Goal: Task Accomplishment & Management: Complete application form

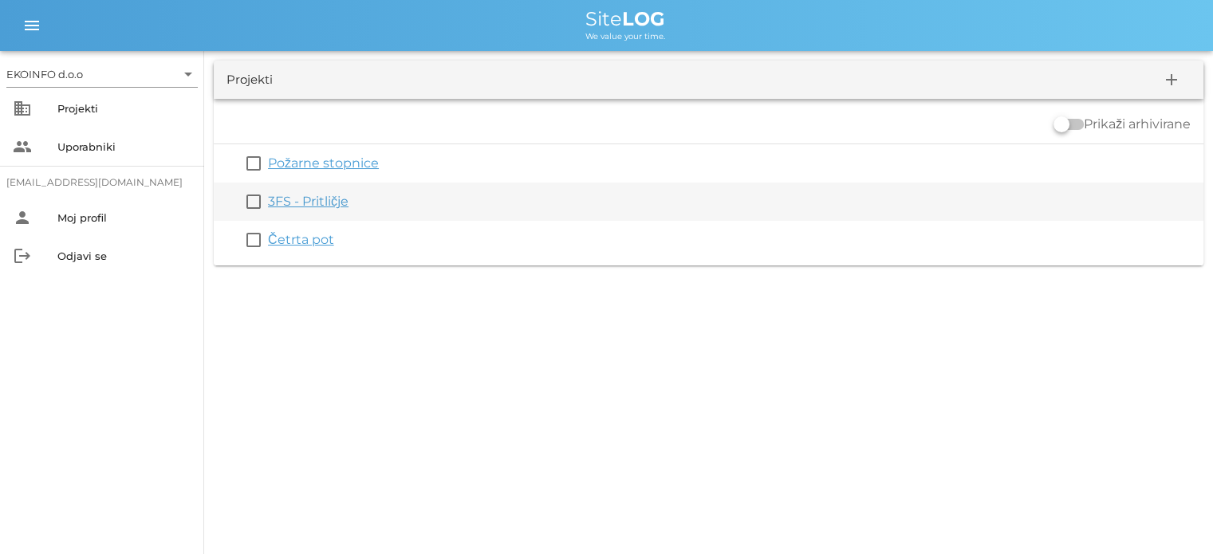
click at [304, 202] on link "3FS - Pritličje" at bounding box center [308, 201] width 81 height 15
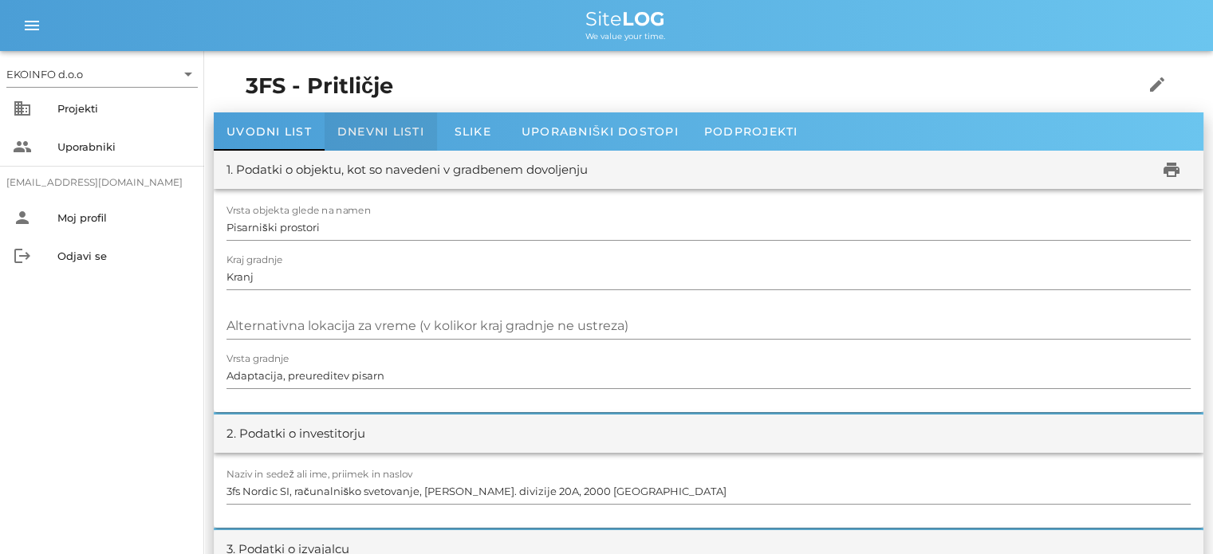
click at [369, 129] on span "Dnevni listi" at bounding box center [380, 131] width 87 height 14
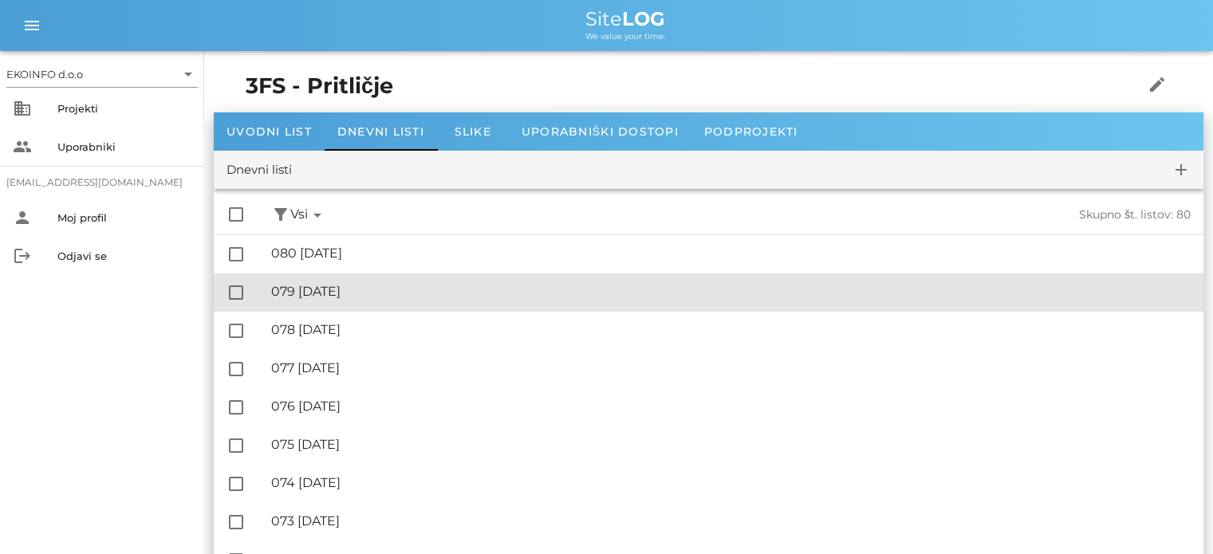
click at [357, 289] on div "🔏 079 [DATE]" at bounding box center [731, 291] width 920 height 15
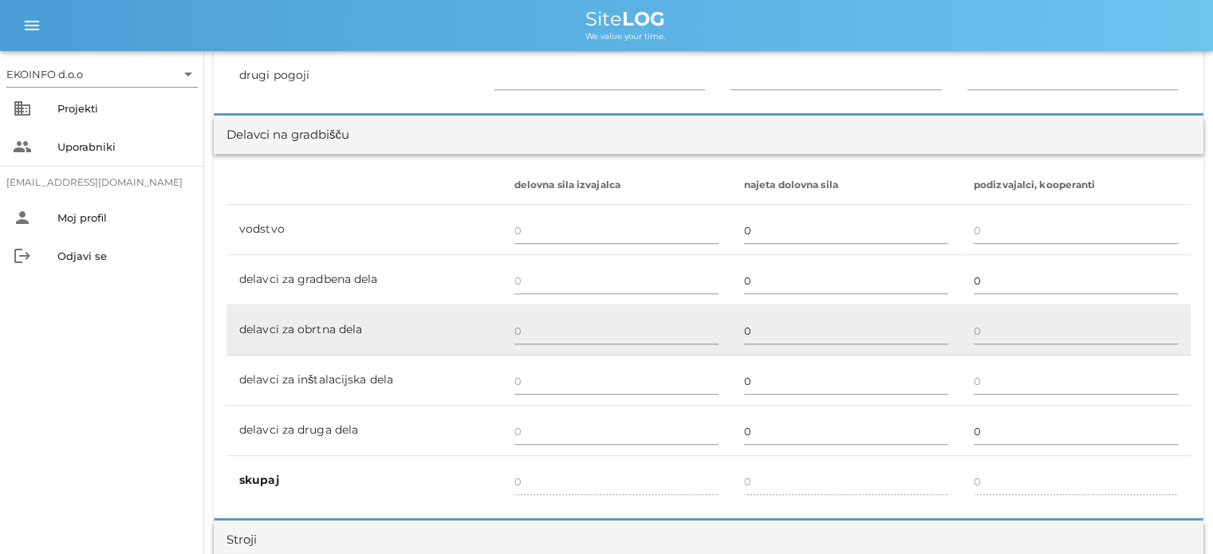
scroll to position [878, 0]
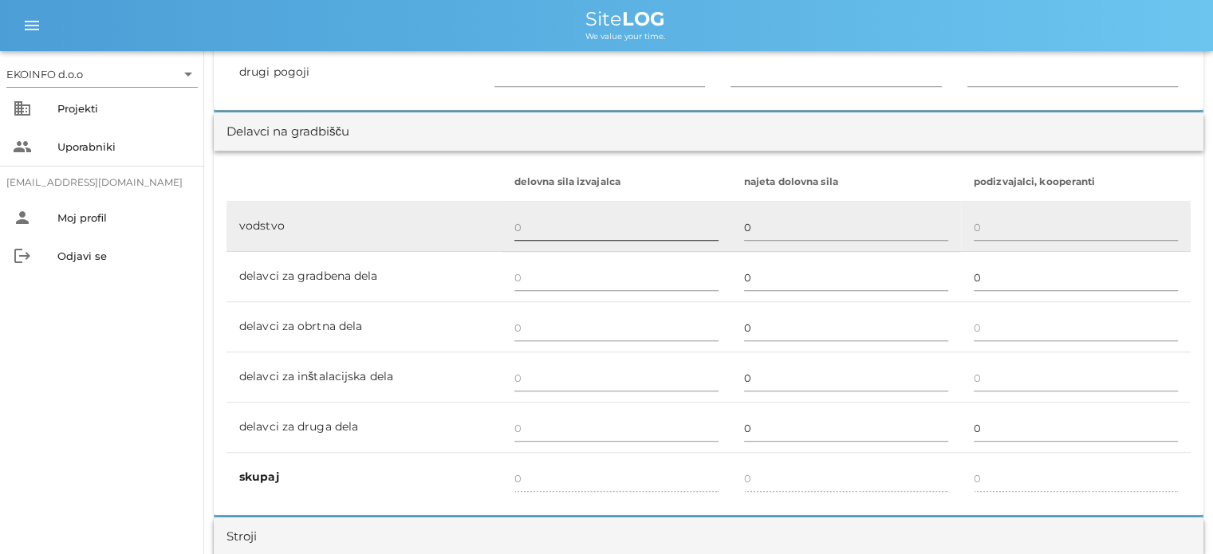
click at [518, 226] on input "text" at bounding box center [617, 228] width 204 height 26
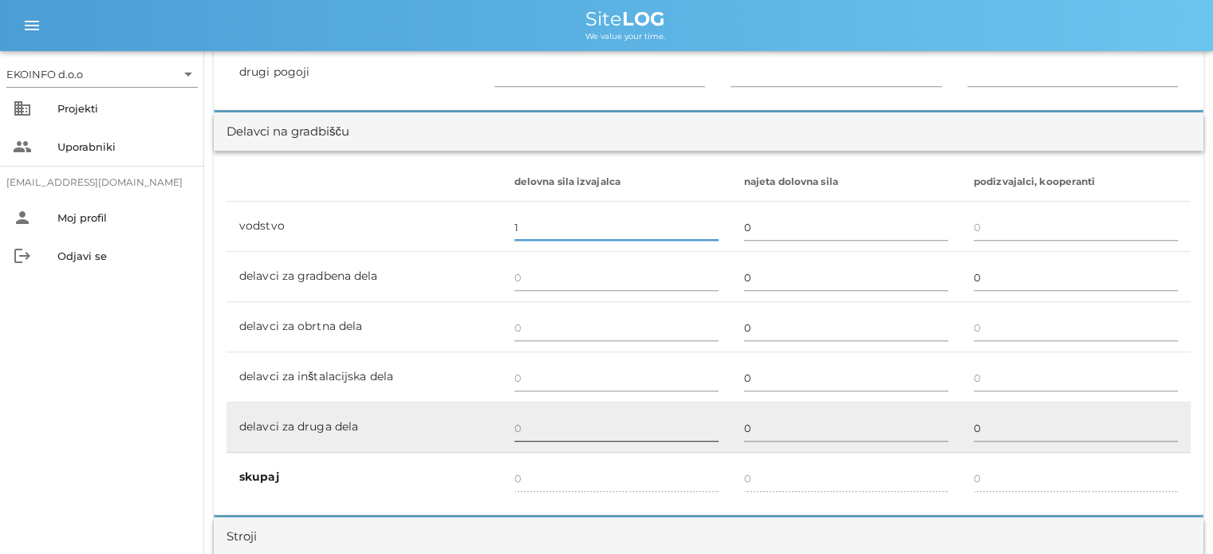
type input "1"
click at [521, 421] on input "text" at bounding box center [617, 429] width 204 height 26
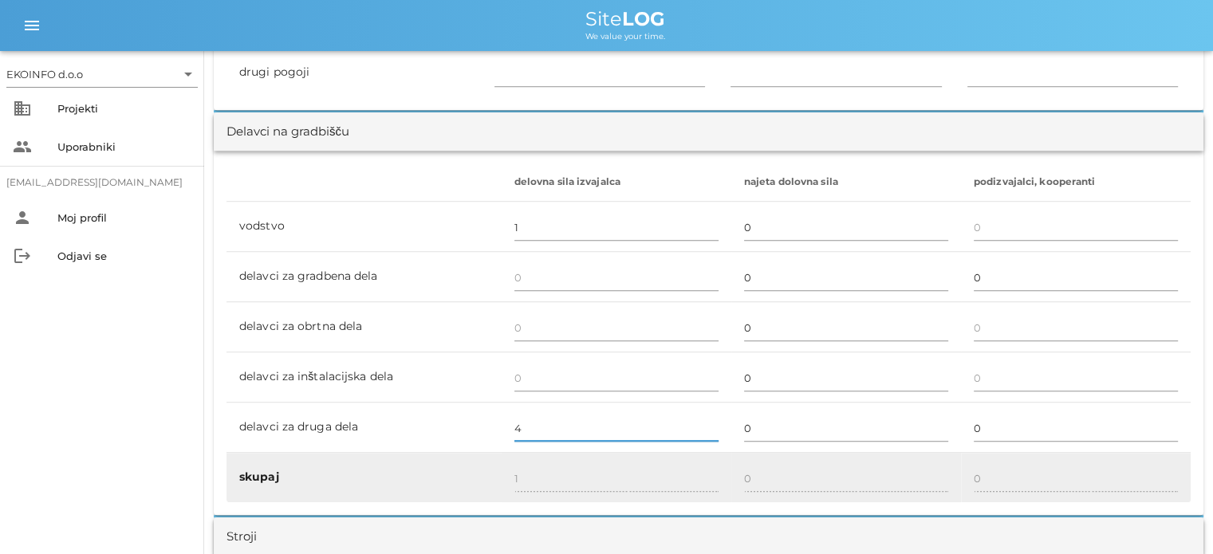
type input "4"
type input "5"
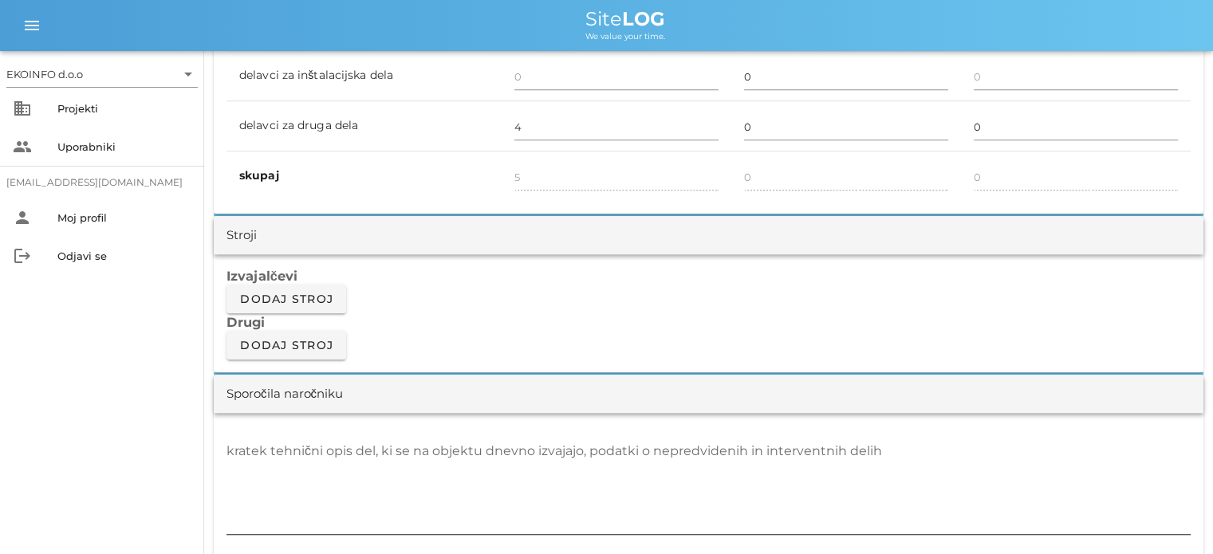
scroll to position [1277, 0]
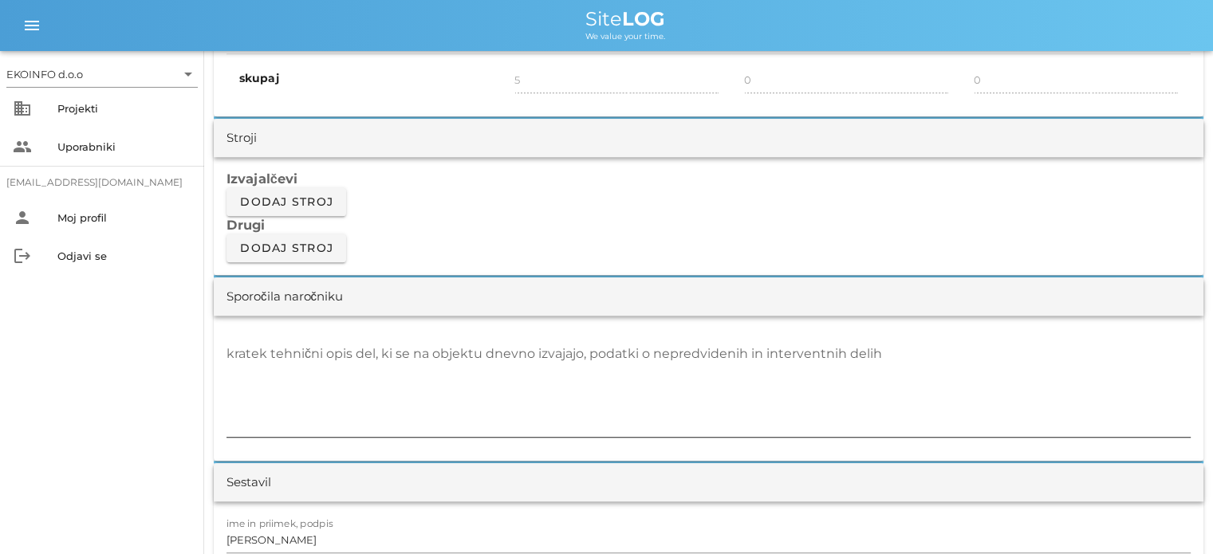
click at [267, 351] on textarea "kratek tehnični opis del, ki se na objektu dnevno izvajajo, podatki o nepredvid…" at bounding box center [709, 389] width 965 height 96
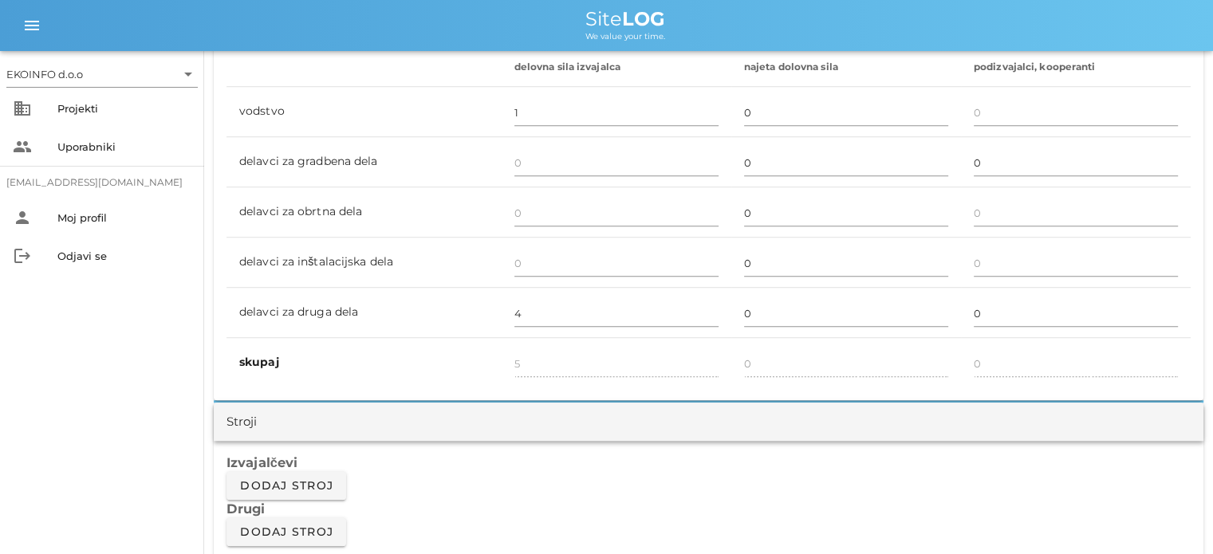
scroll to position [798, 0]
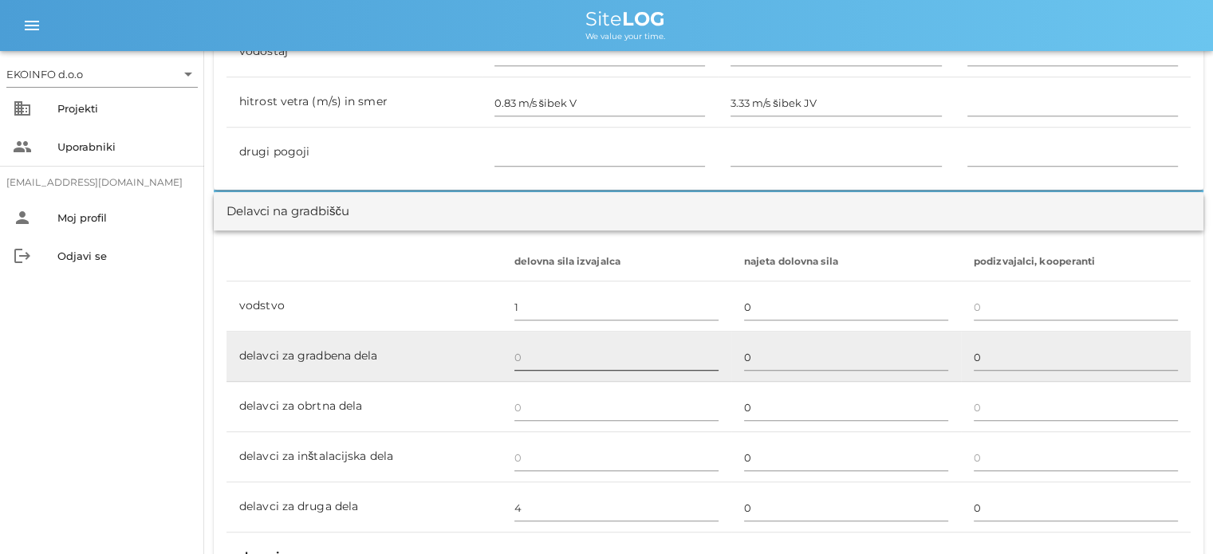
type textarea "-"
click at [535, 364] on input "text" at bounding box center [617, 358] width 204 height 26
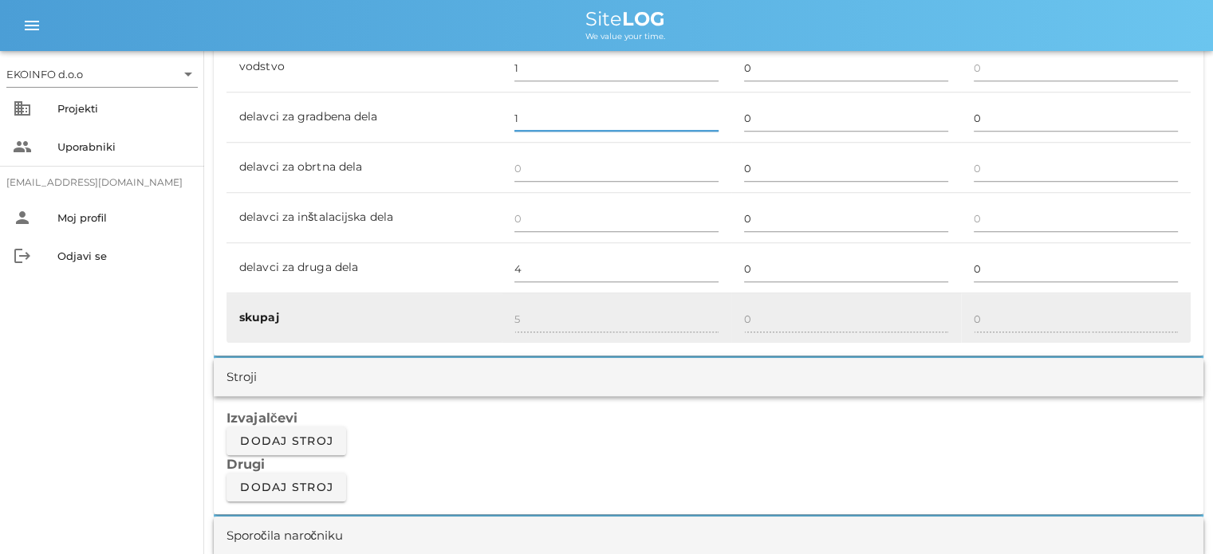
type input "1"
type input "6"
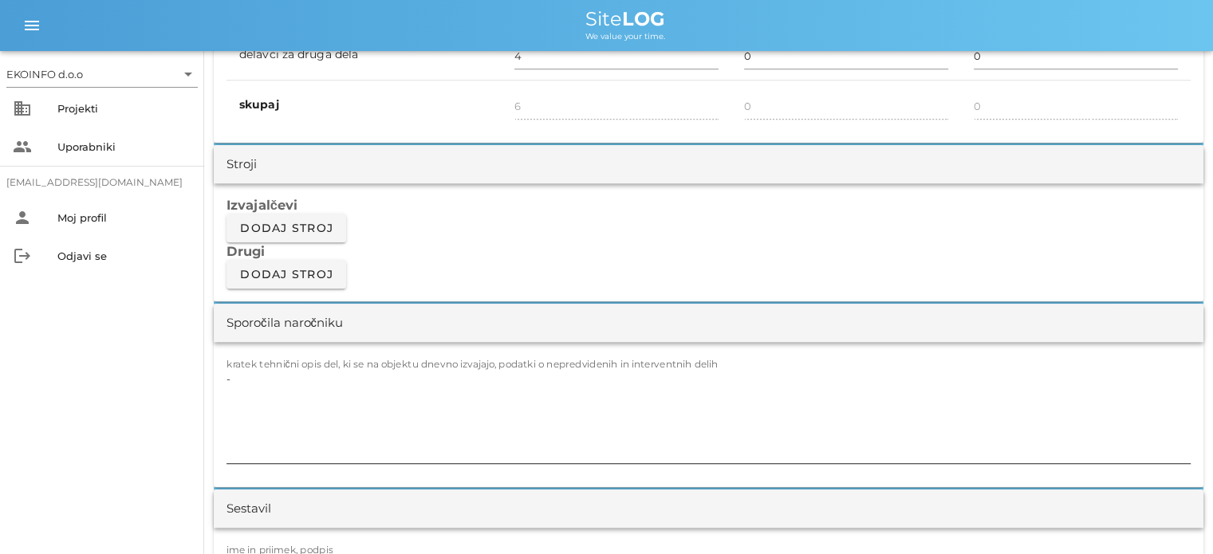
scroll to position [1356, 0]
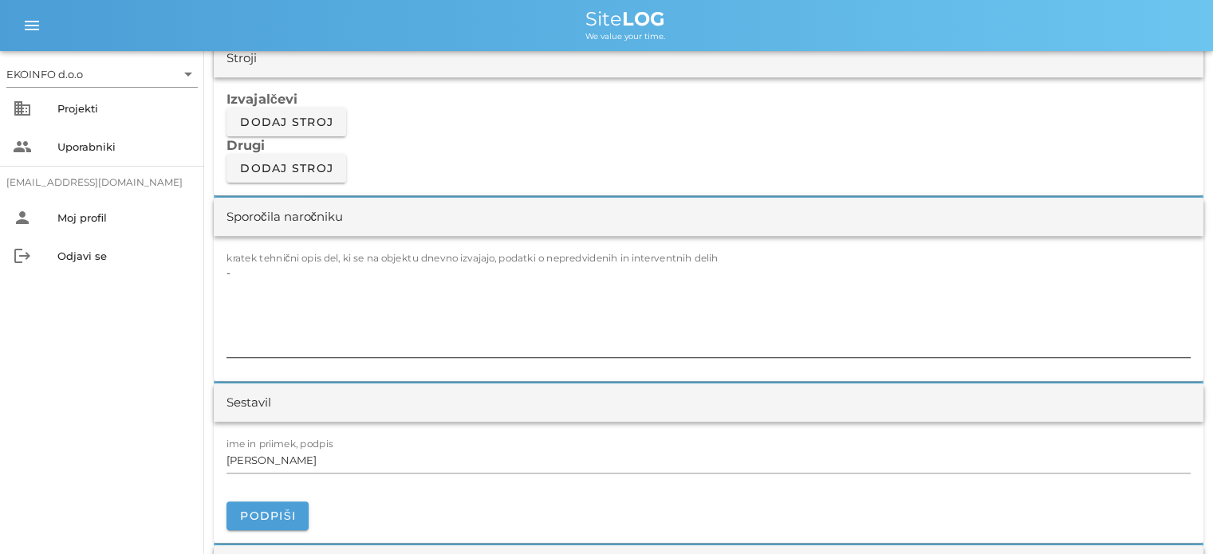
click at [281, 277] on textarea "-" at bounding box center [709, 310] width 965 height 96
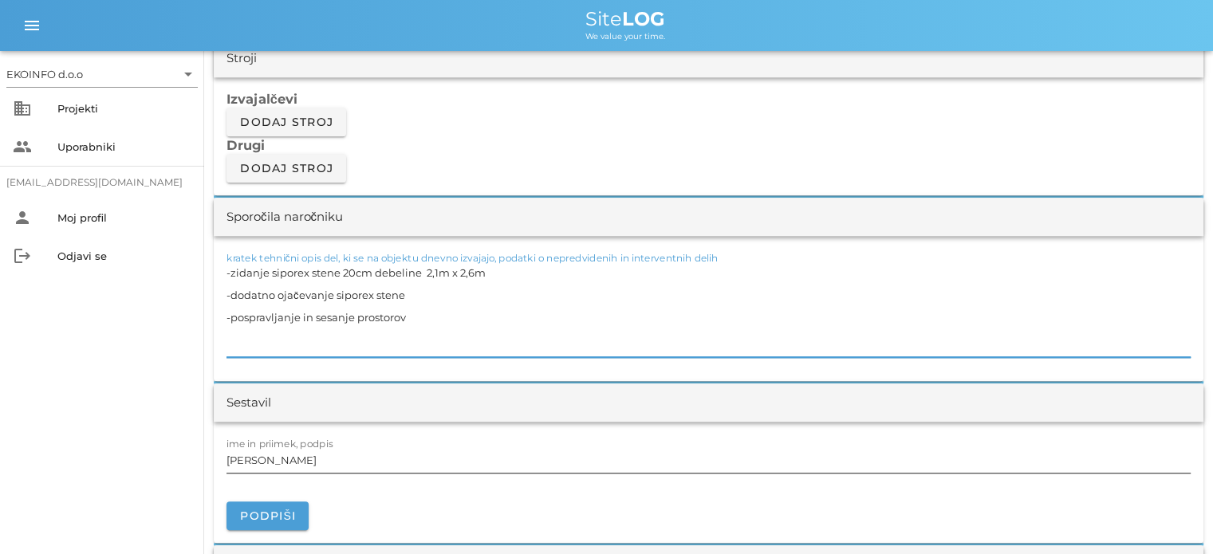
type textarea "-zidanje siporex stene 20cm debeline 2,1m x 2,6m -dodatno ojačevanje siporex st…"
click at [302, 462] on input "[PERSON_NAME]" at bounding box center [709, 461] width 965 height 26
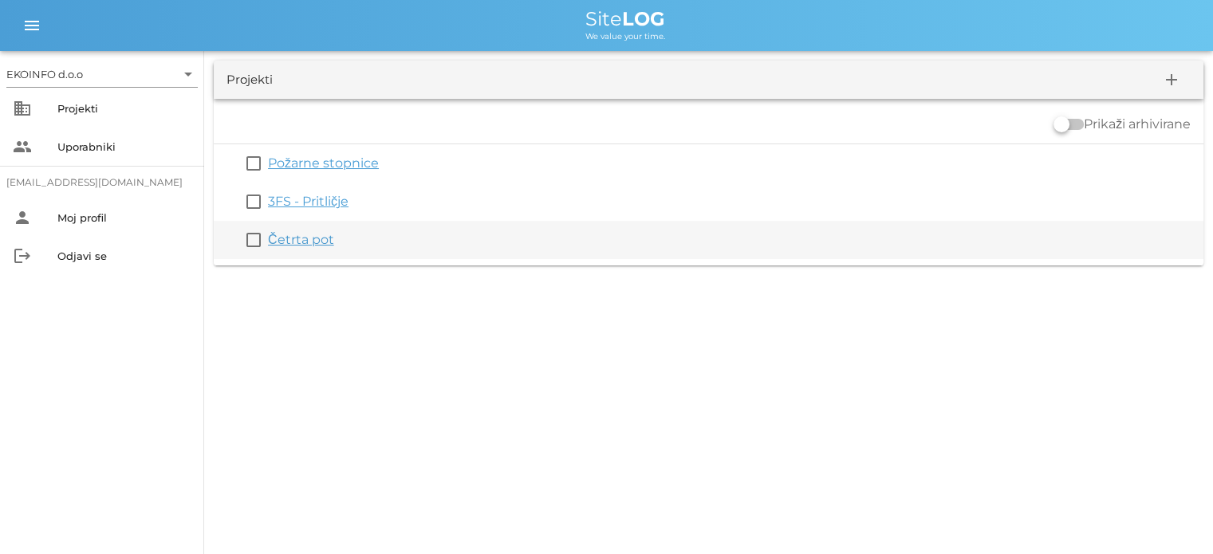
click at [290, 242] on link "Četrta pot" at bounding box center [301, 239] width 66 height 15
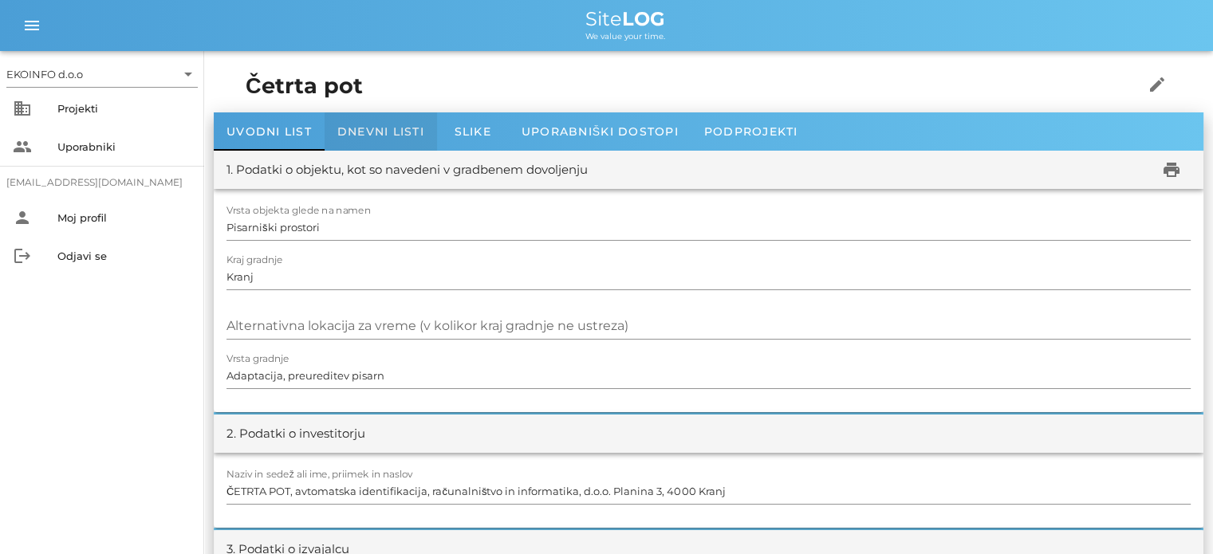
click at [386, 140] on div "Dnevni listi" at bounding box center [381, 131] width 112 height 38
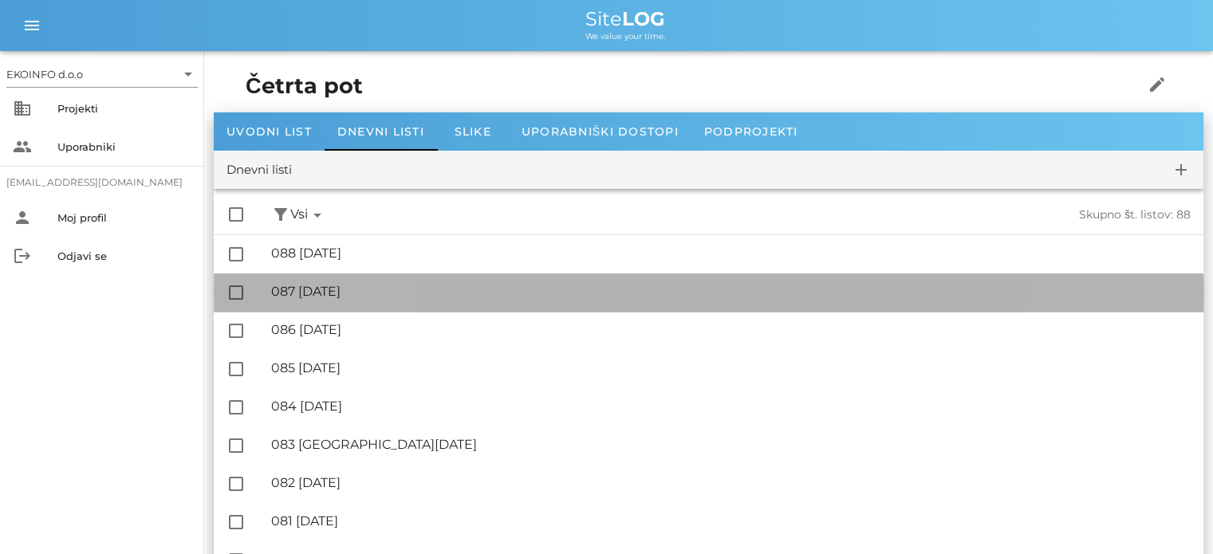
click at [369, 292] on div "🔏 087 [DATE]" at bounding box center [731, 291] width 920 height 15
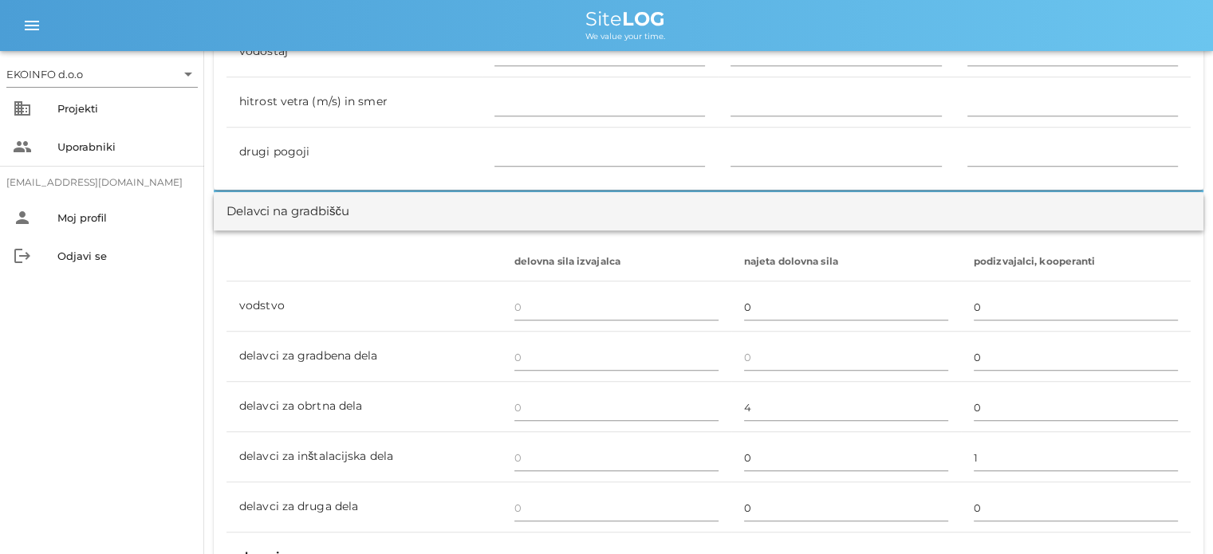
scroll to position [957, 0]
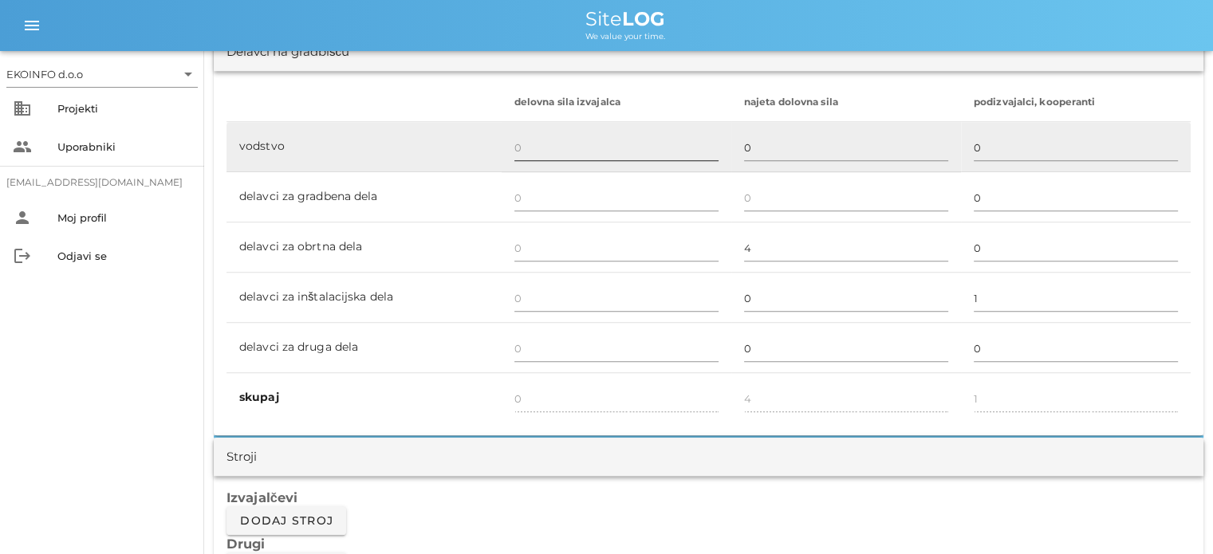
click at [517, 142] on input "text" at bounding box center [617, 148] width 204 height 26
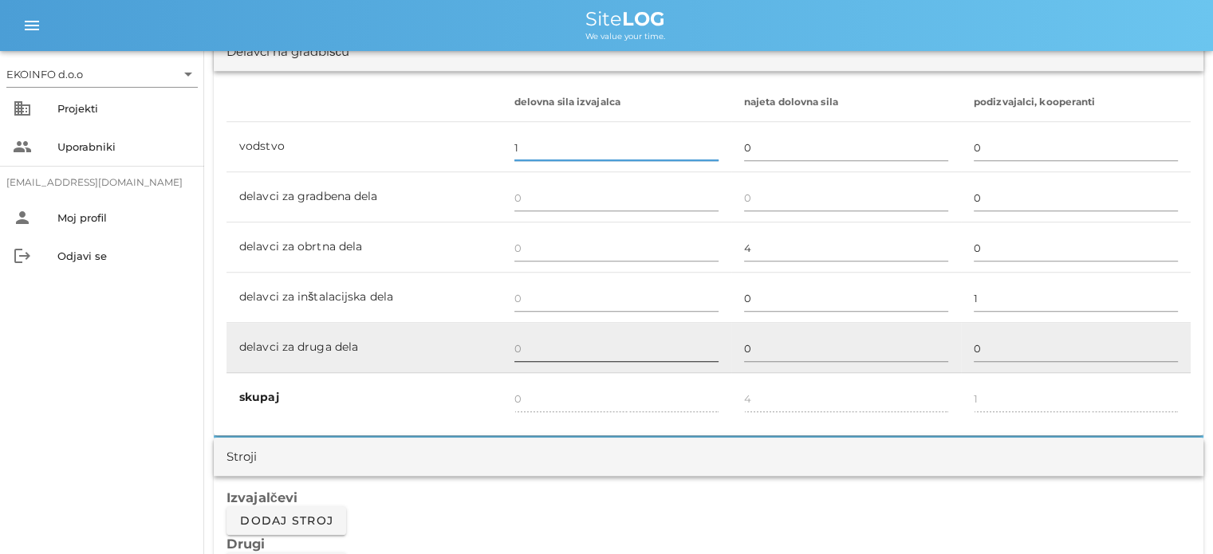
type input "1"
click at [527, 339] on input "text" at bounding box center [617, 349] width 204 height 26
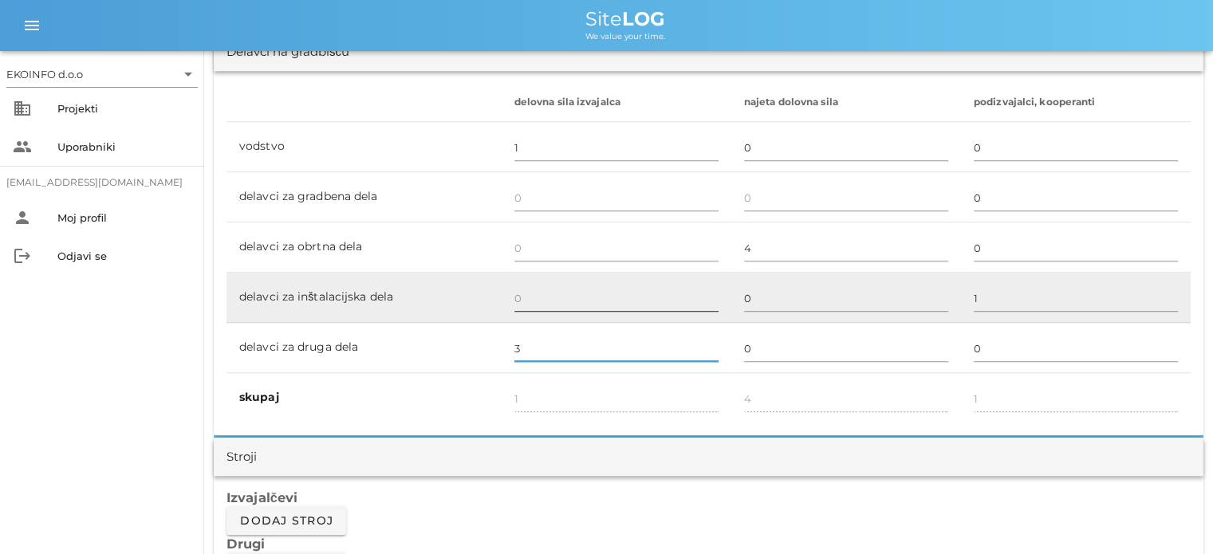
type input "3"
click at [522, 290] on input "text" at bounding box center [617, 299] width 204 height 26
type input "4"
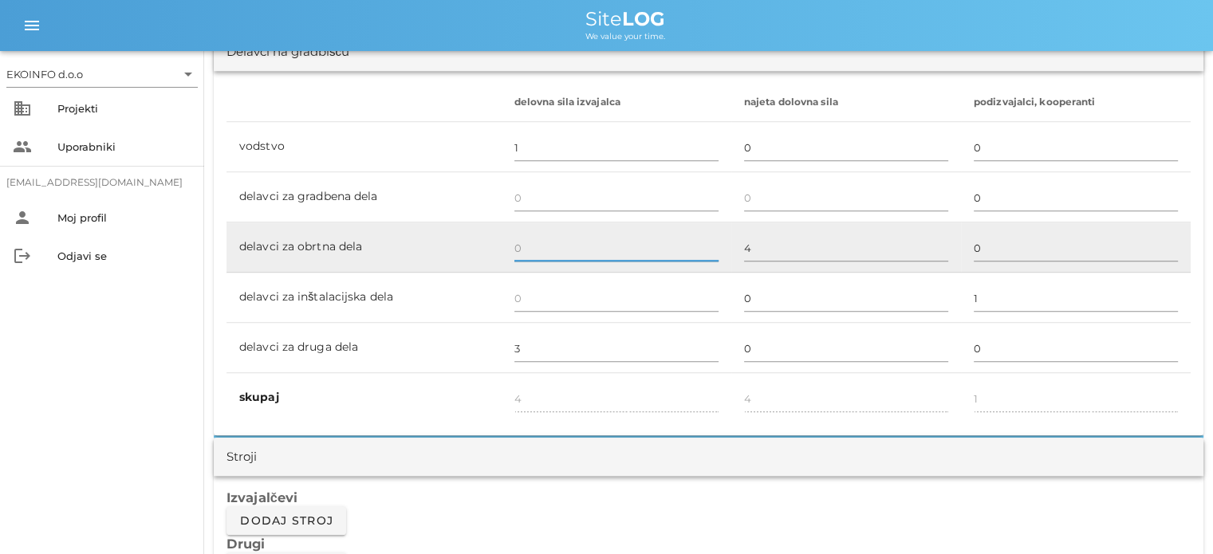
click at [529, 250] on input "text" at bounding box center [617, 248] width 204 height 26
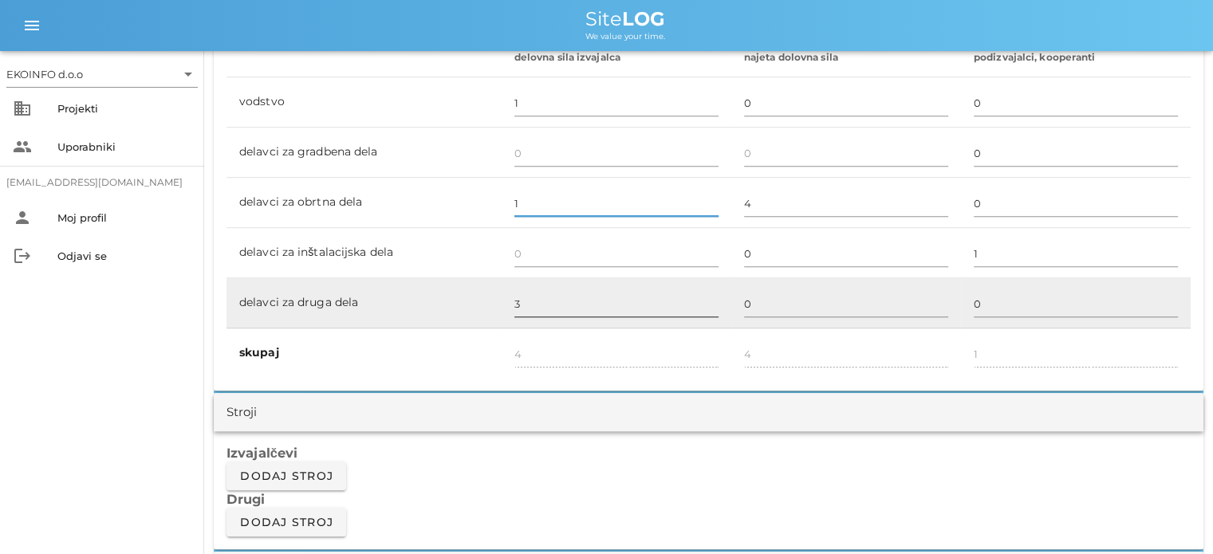
scroll to position [1037, 0]
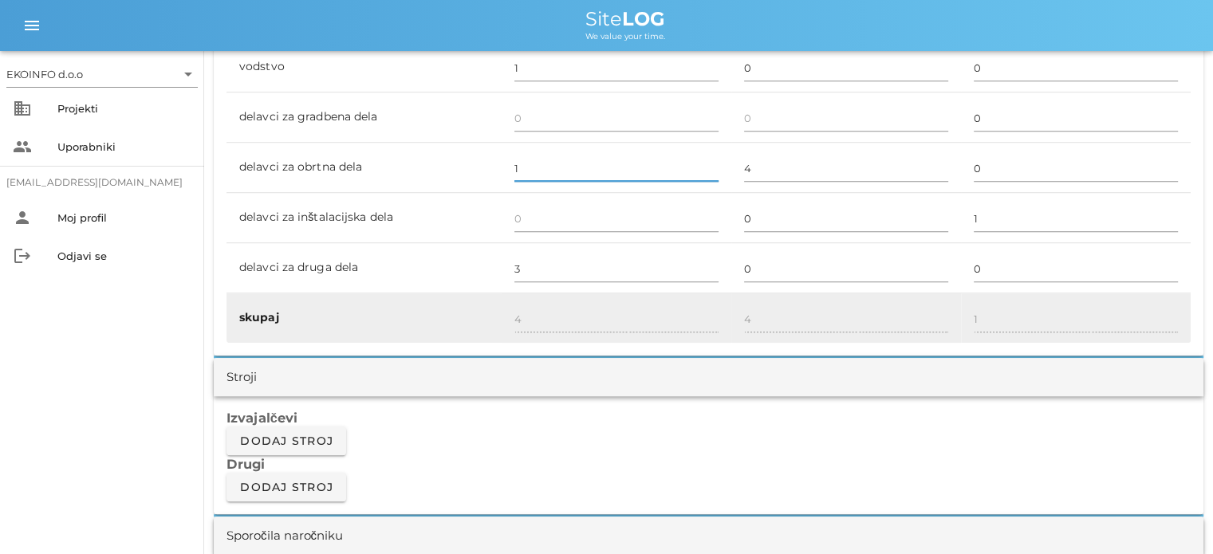
type input "1"
type input "5"
click at [533, 302] on div "5" at bounding box center [617, 320] width 204 height 46
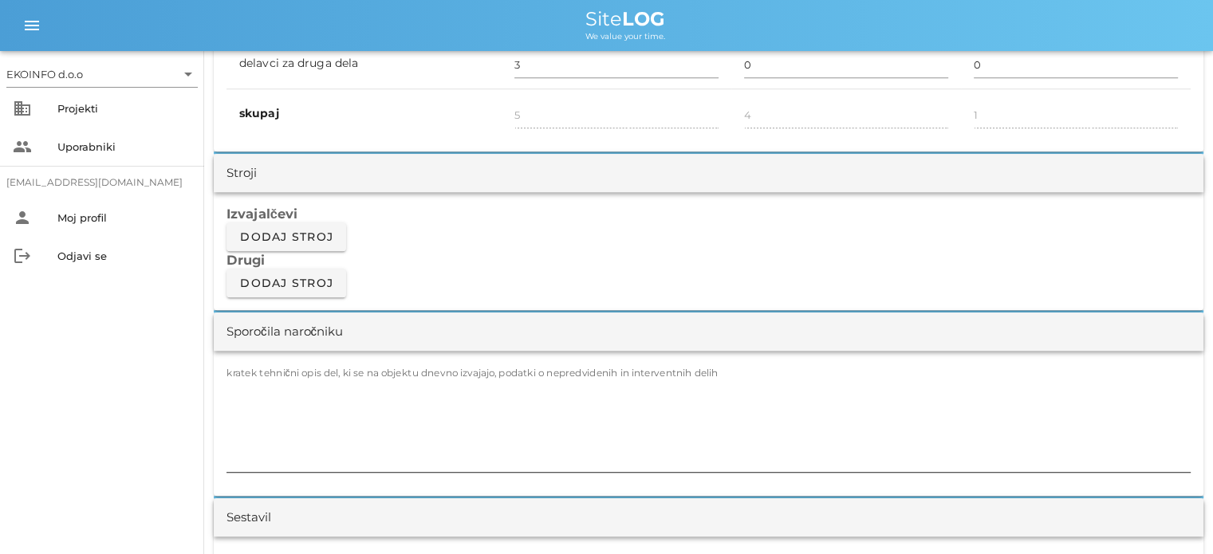
scroll to position [1277, 0]
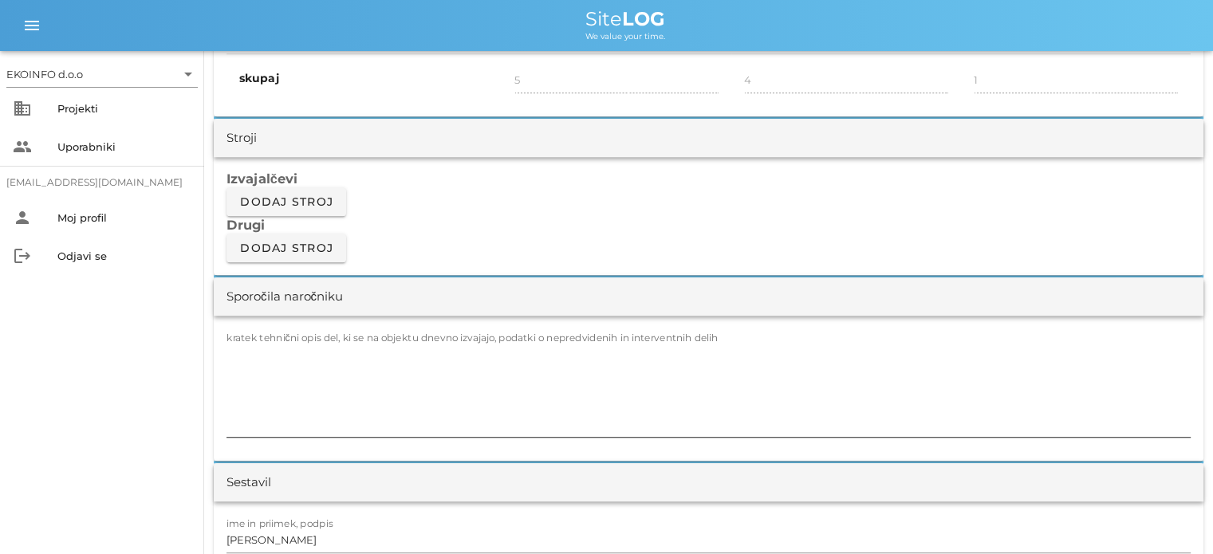
click at [246, 345] on textarea "kratek tehnični opis del, ki se na objektu dnevno izvajajo, podatki o nepredvid…" at bounding box center [709, 389] width 965 height 96
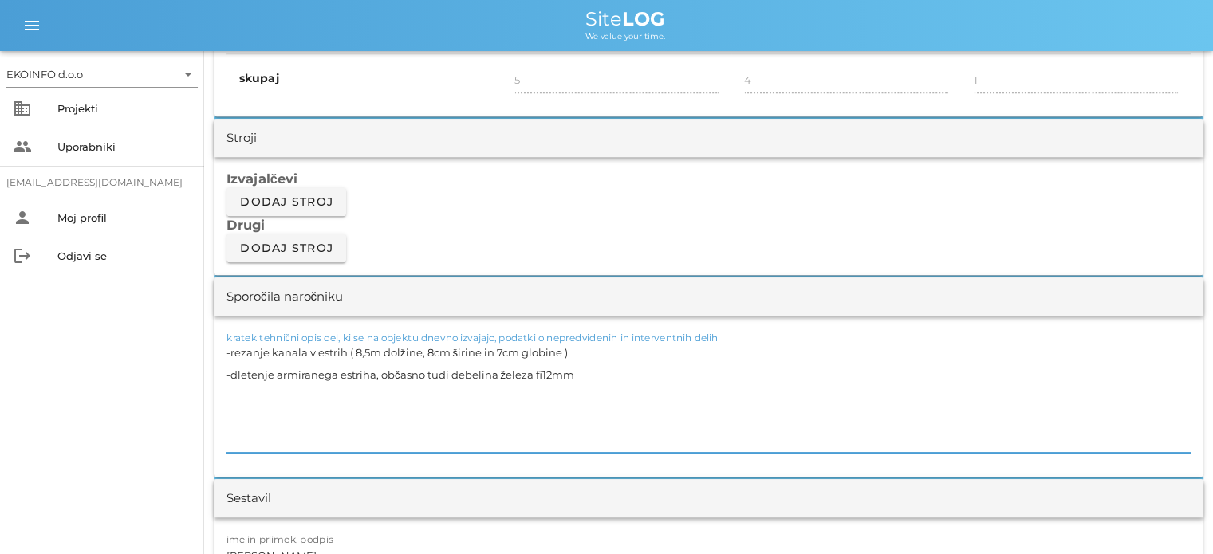
click at [583, 373] on textarea "-rezanje kanala v estrih ( 8,5m dolžine, 8cm širine in 7cm globine ) -dletenje …" at bounding box center [709, 397] width 965 height 112
click at [583, 353] on textarea "-rezanje kanala v estrih ( 8,5m dolžine, 8cm širine in 7cm globine ) -dletenje …" at bounding box center [709, 397] width 965 height 112
click at [240, 387] on textarea "-rezanje kanala v estrih ( 8,5m dolžine, 8cm širine in 7cm globine ) 2h -dleten…" at bounding box center [709, 397] width 965 height 112
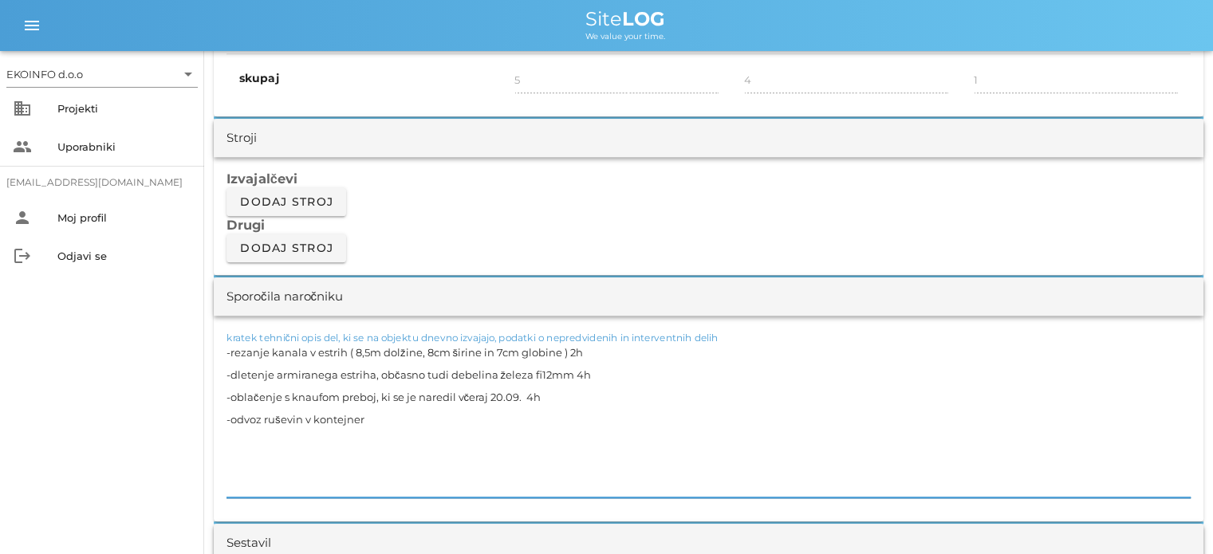
click at [390, 416] on textarea "-rezanje kanala v estrih ( 8,5m dolžine, 8cm širine in 7cm globine ) 2h -dleten…" at bounding box center [709, 419] width 965 height 156
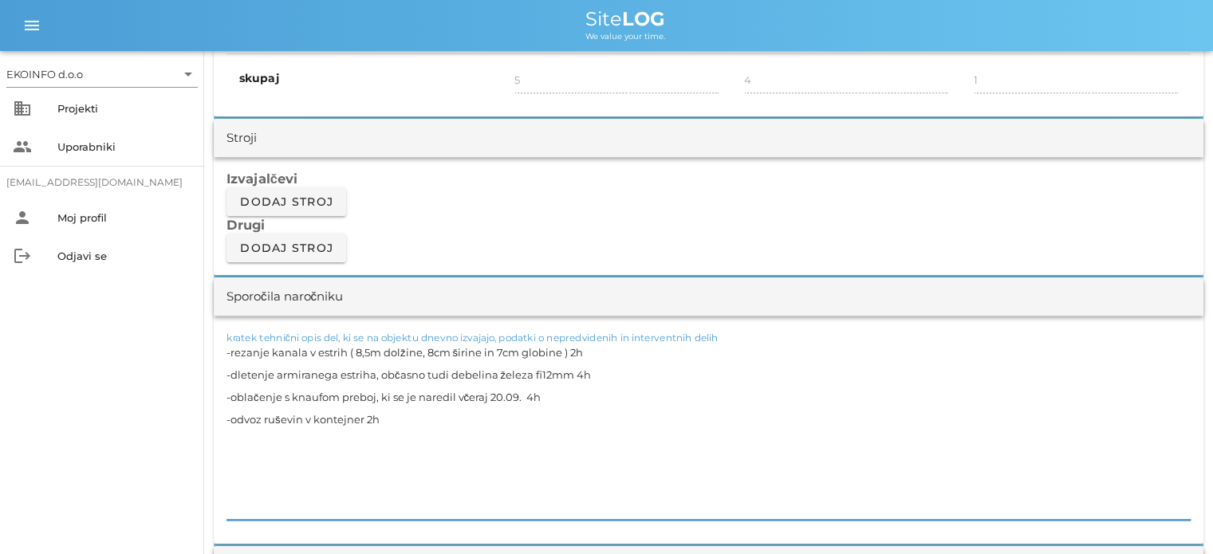
click at [236, 483] on textarea "-rezanje kanala v estrih ( 8,5m dolžine, 8cm širine in 7cm globine ) 2h -dleten…" at bounding box center [709, 430] width 965 height 179
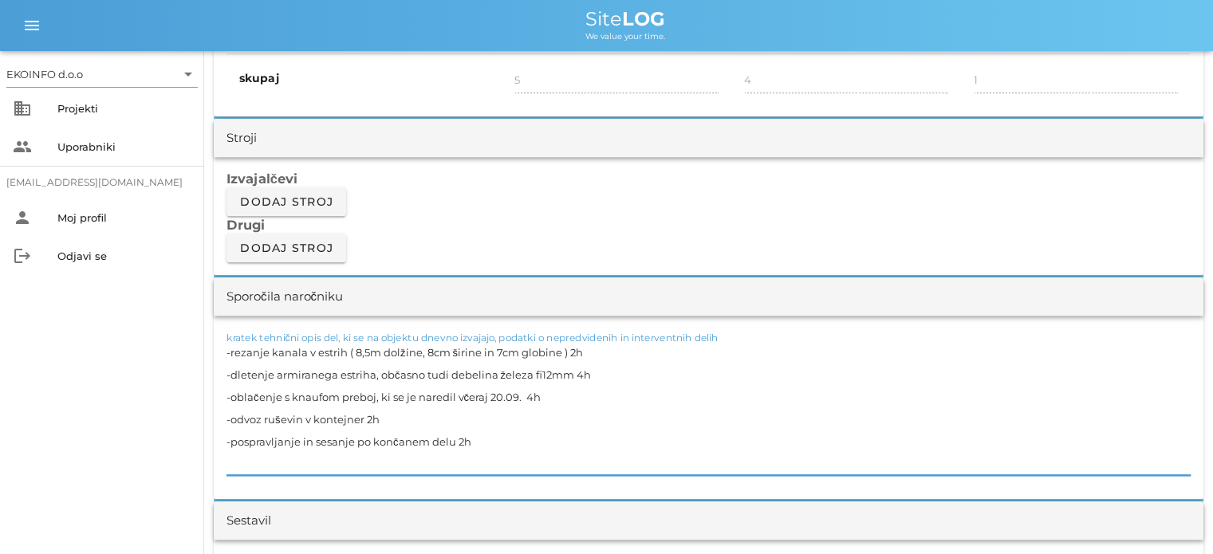
scroll to position [1356, 0]
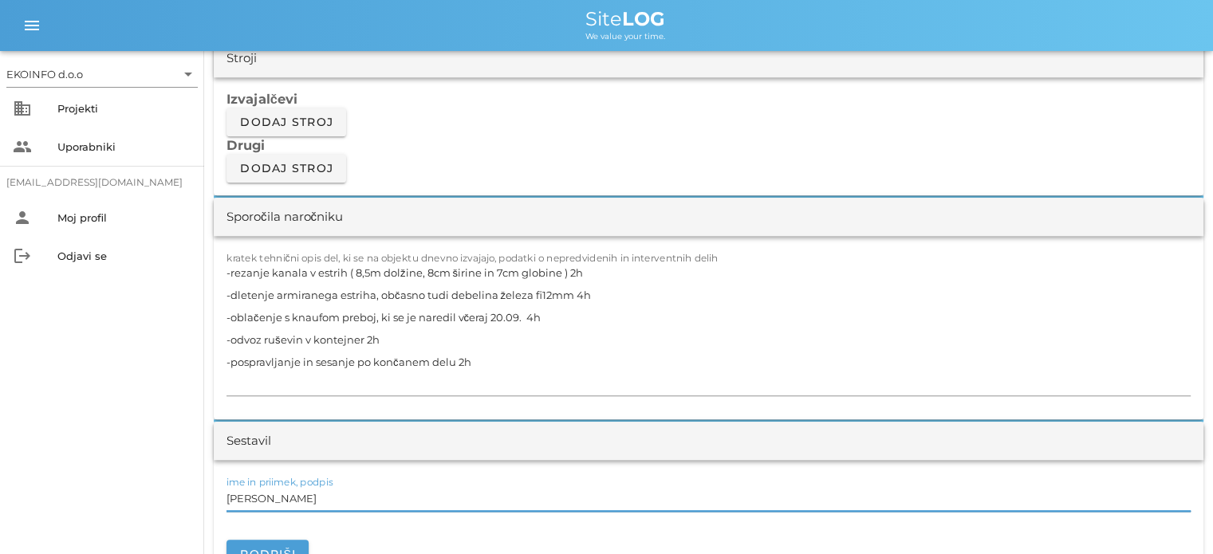
click at [289, 503] on input "[PERSON_NAME]" at bounding box center [709, 499] width 965 height 26
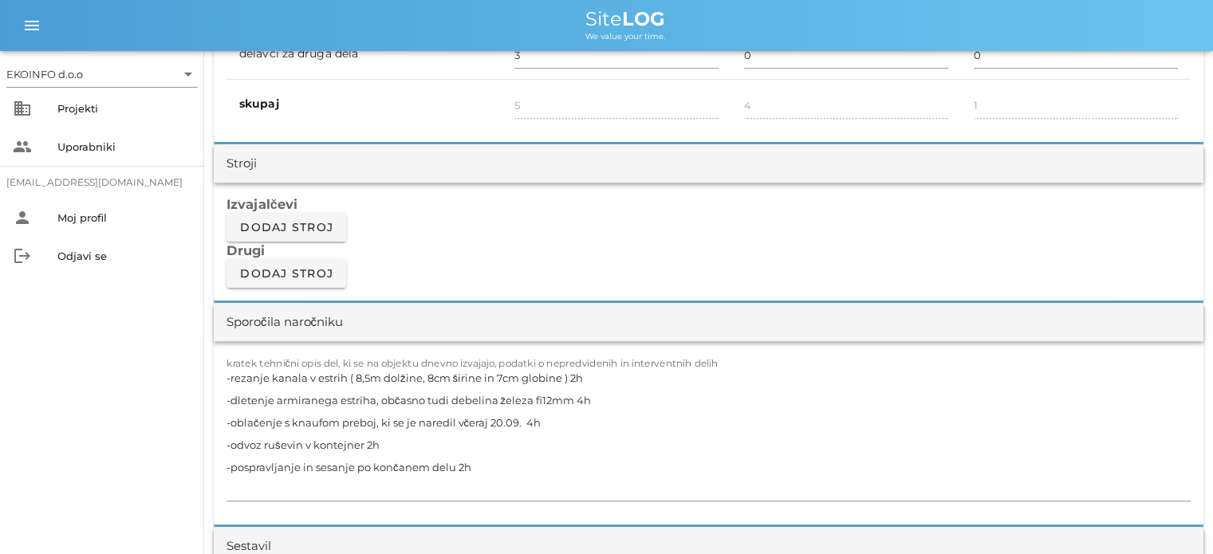
scroll to position [1277, 0]
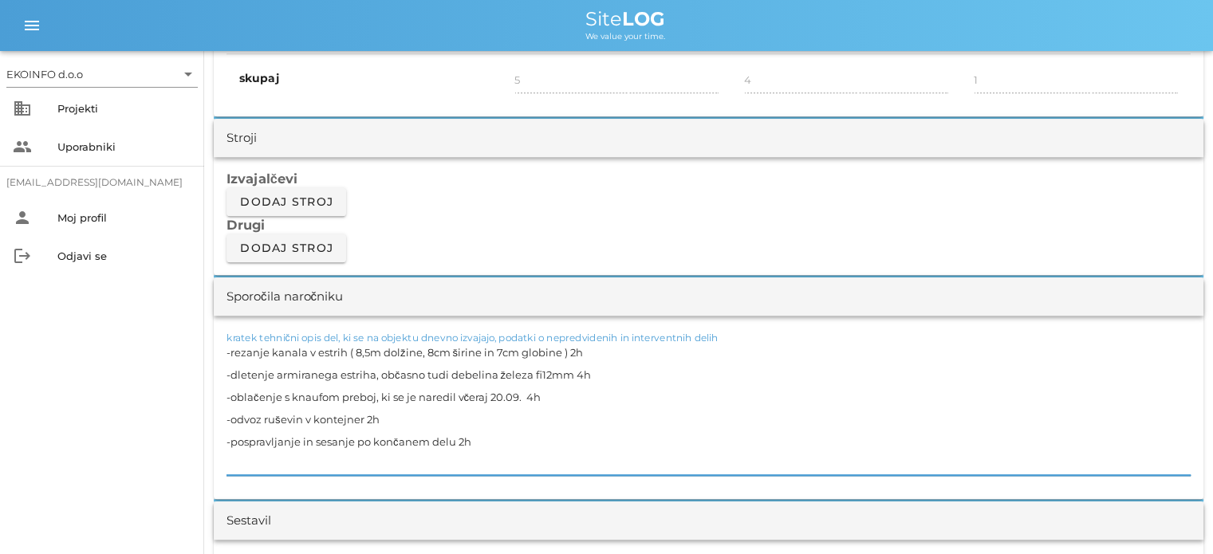
drag, startPoint x: 566, startPoint y: 350, endPoint x: 230, endPoint y: 353, distance: 336.7
click at [230, 353] on textarea "-rezanje kanala v estrih ( 8,5m dolžine, 8cm širine in 7cm globine ) 2h -dleten…" at bounding box center [709, 408] width 965 height 134
click at [579, 369] on textarea "-rezanje kanala v estrih ( 8,5m dolžine, 8cm širine in 7cm globine ) 2h -dleten…" at bounding box center [709, 408] width 965 height 134
drag, startPoint x: 571, startPoint y: 372, endPoint x: 233, endPoint y: 374, distance: 338.3
click at [233, 374] on textarea "-rezanje kanala v estrih ( 8,5m dolžine, 8cm širine in 7cm globine ) 2h -dleten…" at bounding box center [709, 408] width 965 height 134
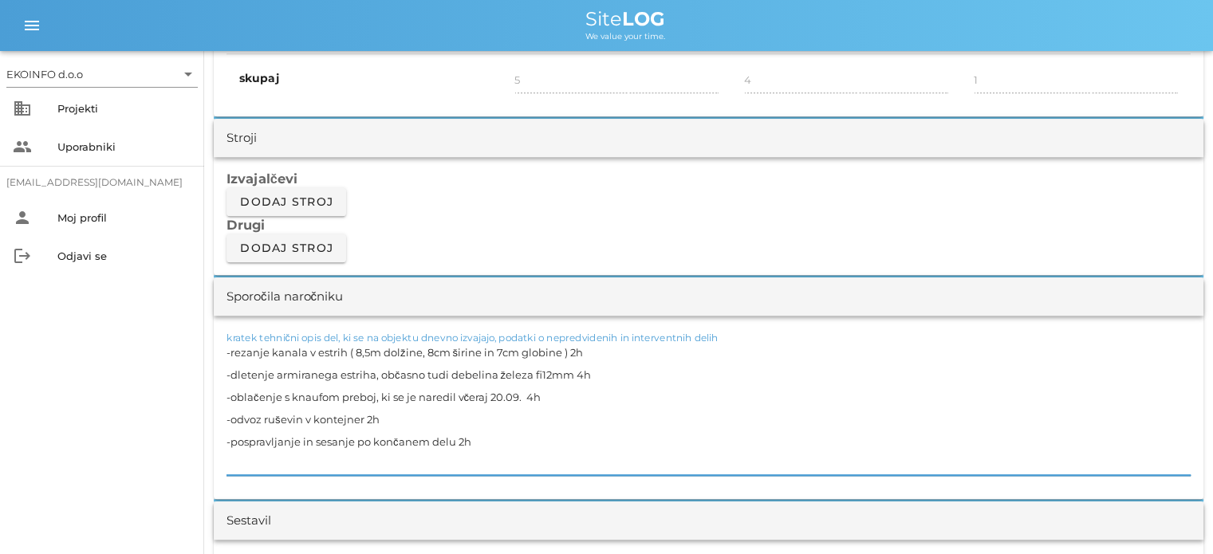
click at [447, 407] on textarea "-rezanje kanala v estrih ( 8,5m dolžine, 8cm širine in 7cm globine ) 2h -dleten…" at bounding box center [709, 408] width 965 height 134
drag, startPoint x: 520, startPoint y: 395, endPoint x: 232, endPoint y: 395, distance: 288.0
click at [232, 395] on textarea "-rezanje kanala v estrih ( 8,5m dolžine, 8cm širine in 7cm globine ) 2h -dleten…" at bounding box center [709, 408] width 965 height 134
drag, startPoint x: 363, startPoint y: 416, endPoint x: 232, endPoint y: 423, distance: 131.0
click at [232, 423] on textarea "-rezanje kanala v estrih ( 8,5m dolžine, 8cm širine in 7cm globine ) 2h -dleten…" at bounding box center [709, 408] width 965 height 134
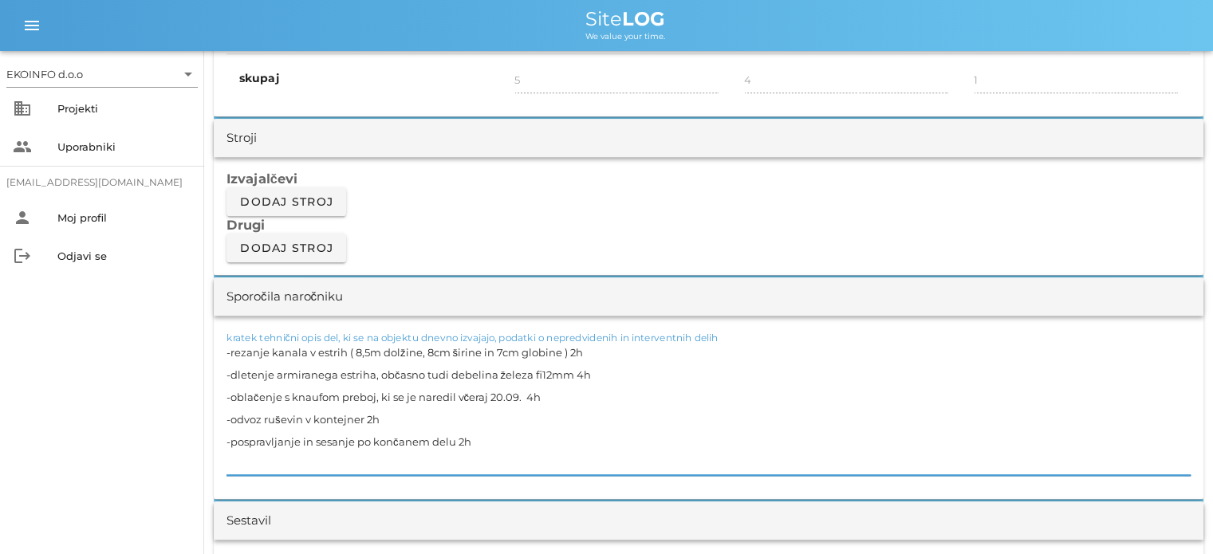
drag, startPoint x: 454, startPoint y: 441, endPoint x: 229, endPoint y: 448, distance: 225.1
click at [229, 448] on textarea "-rezanje kanala v estrih ( 8,5m dolžine, 8cm širine in 7cm globine ) 2h -dleten…" at bounding box center [709, 408] width 965 height 134
click at [260, 416] on textarea "-rezanje kanala v estrih ( 8,5m dolžine, 8cm širine in 7cm globine ) 2h -dleten…" at bounding box center [709, 408] width 965 height 134
click at [383, 423] on textarea "-rezanje kanala v estrih ( 8,5m dolžine, 8cm širine in 7cm globine ) 2h -dleten…" at bounding box center [709, 408] width 965 height 134
click at [475, 444] on textarea "-rezanje kanala v estrih ( 8,5m dolžine, 8cm širine in 7cm globine ) 2h -dleten…" at bounding box center [709, 408] width 965 height 134
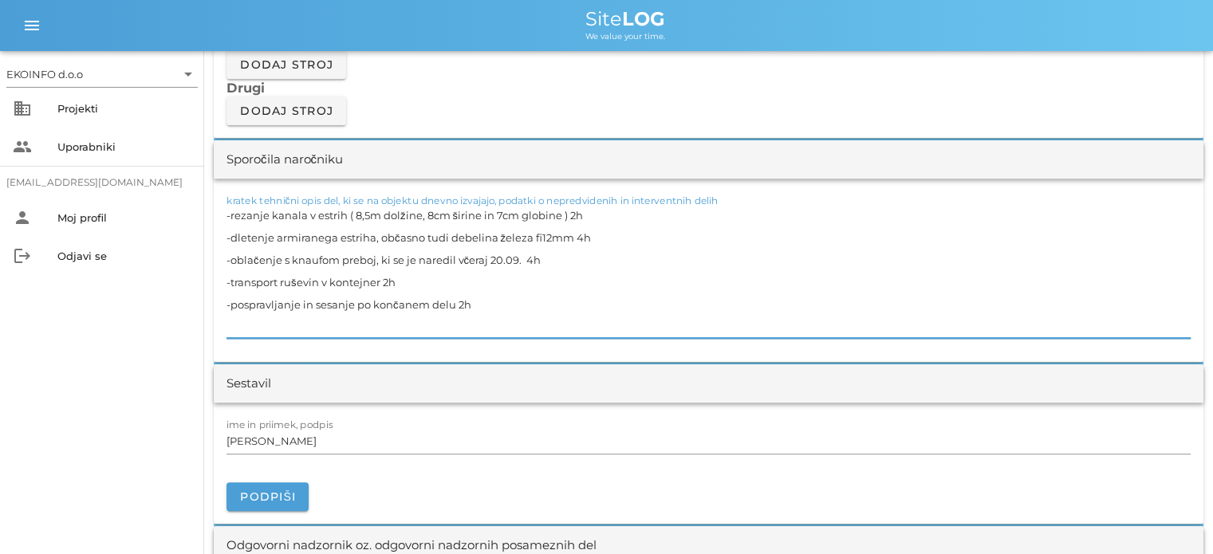
scroll to position [1436, 0]
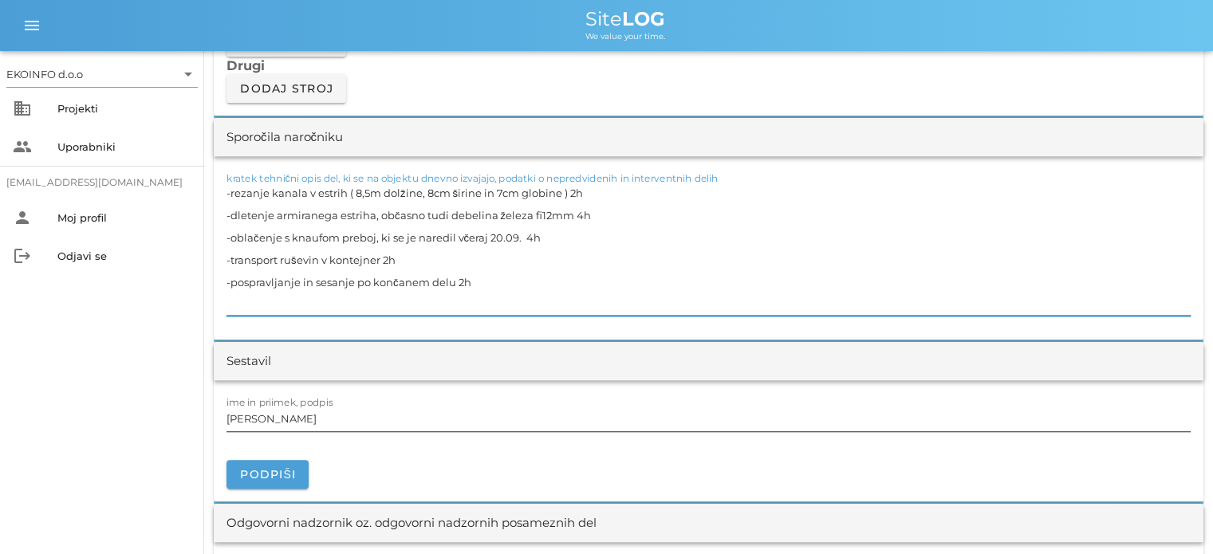
type textarea "-rezanje kanala v estrih ( 8,5m dolžine, 8cm širine in 7cm globine ) 2h -dleten…"
click at [298, 417] on input "[PERSON_NAME]" at bounding box center [709, 419] width 965 height 26
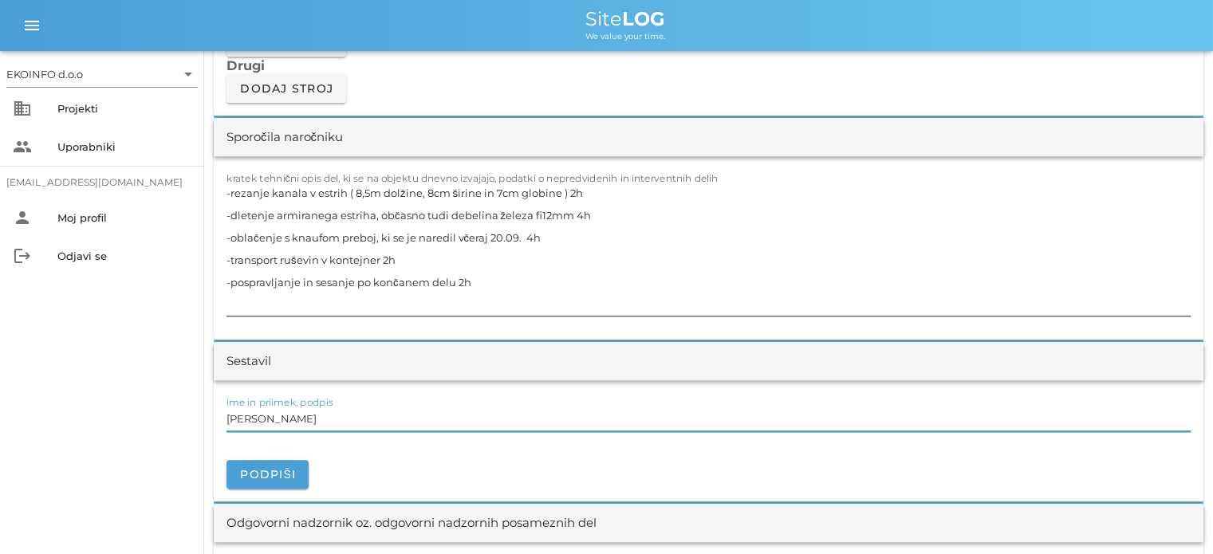
click at [332, 279] on textarea "-rezanje kanala v estrih ( 8,5m dolžine, 8cm širine in 7cm globine ) 2h -dleten…" at bounding box center [709, 249] width 965 height 134
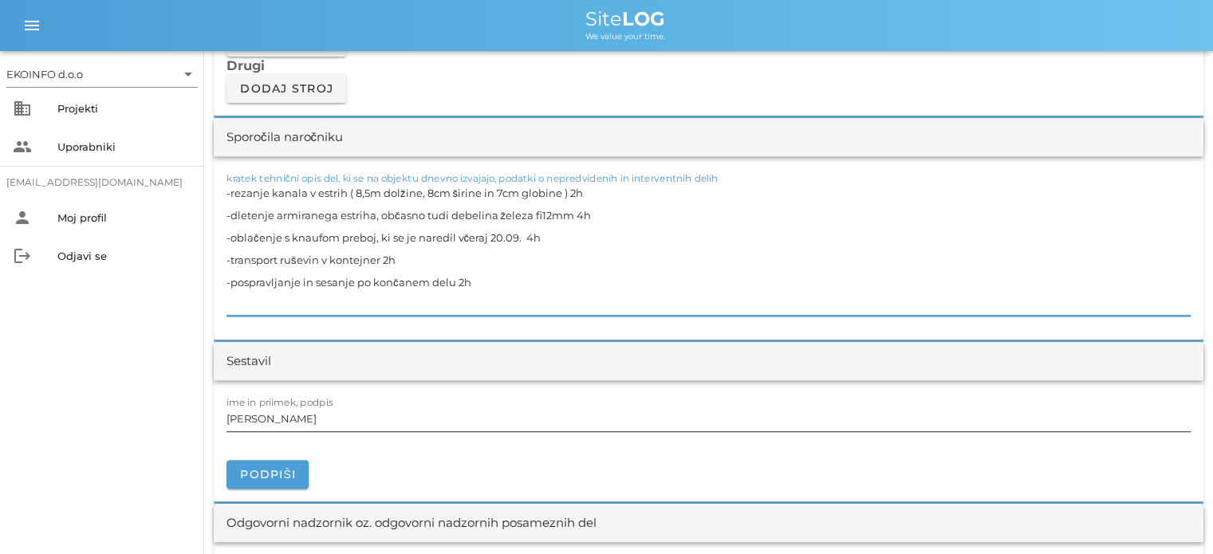
click at [301, 417] on input "[PERSON_NAME]" at bounding box center [709, 419] width 965 height 26
